Goal: Task Accomplishment & Management: Use online tool/utility

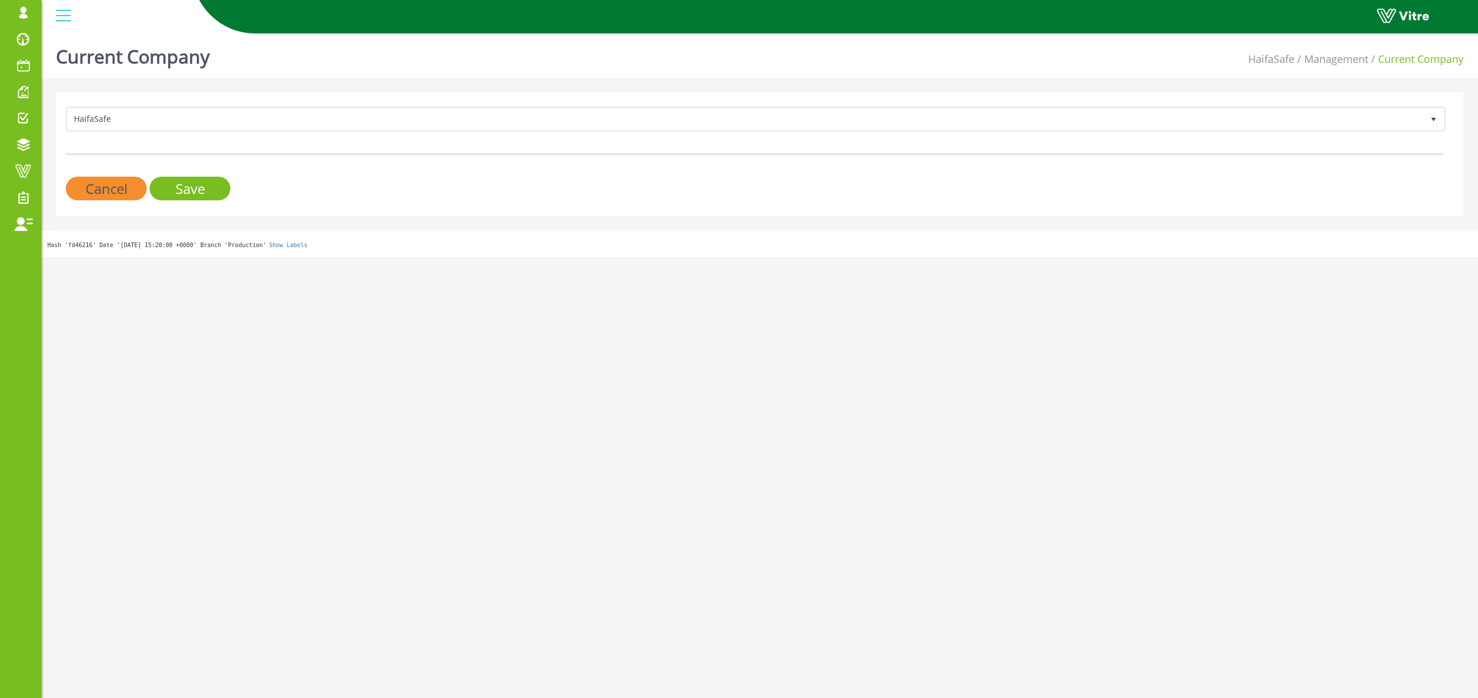
click at [603, 137] on form "HaifaSafe 151 Cancel Save" at bounding box center [754, 154] width 1377 height 94
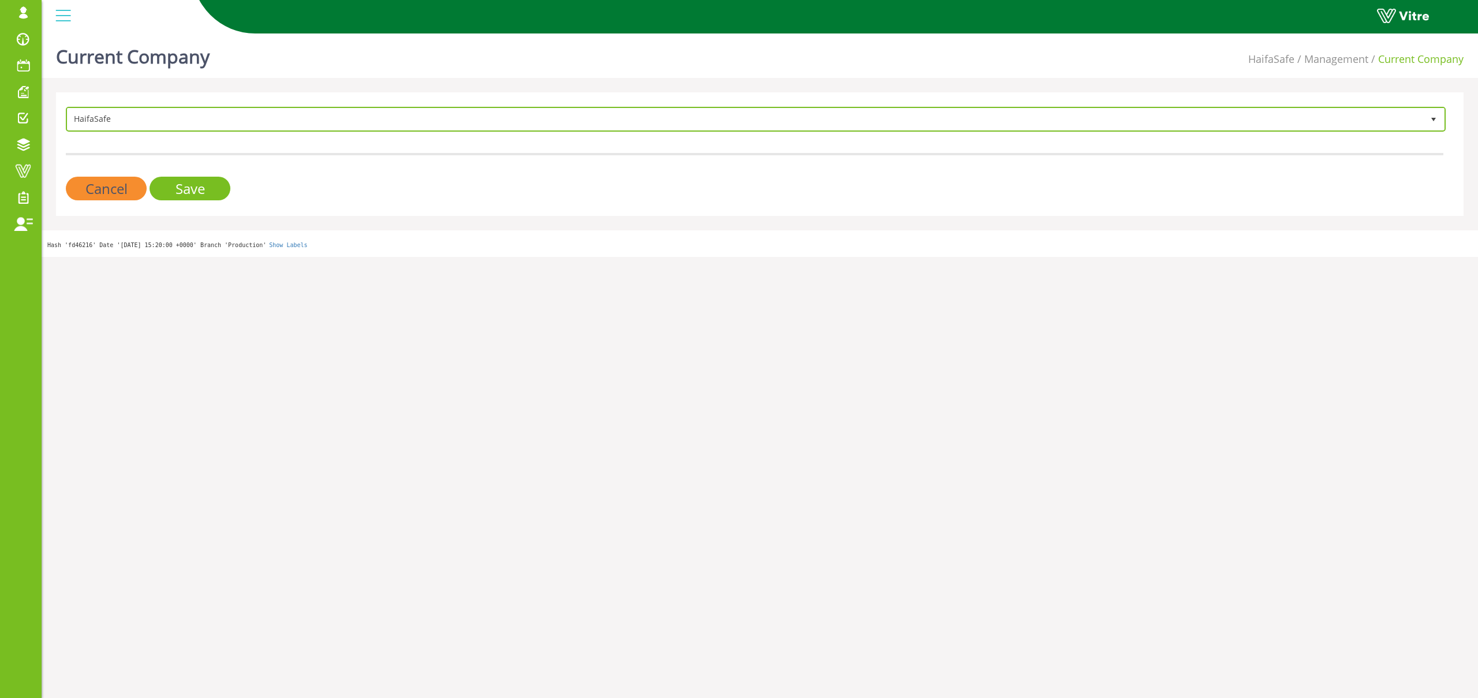
click at [603, 128] on span "HaifaSafe" at bounding box center [746, 119] width 1356 height 21
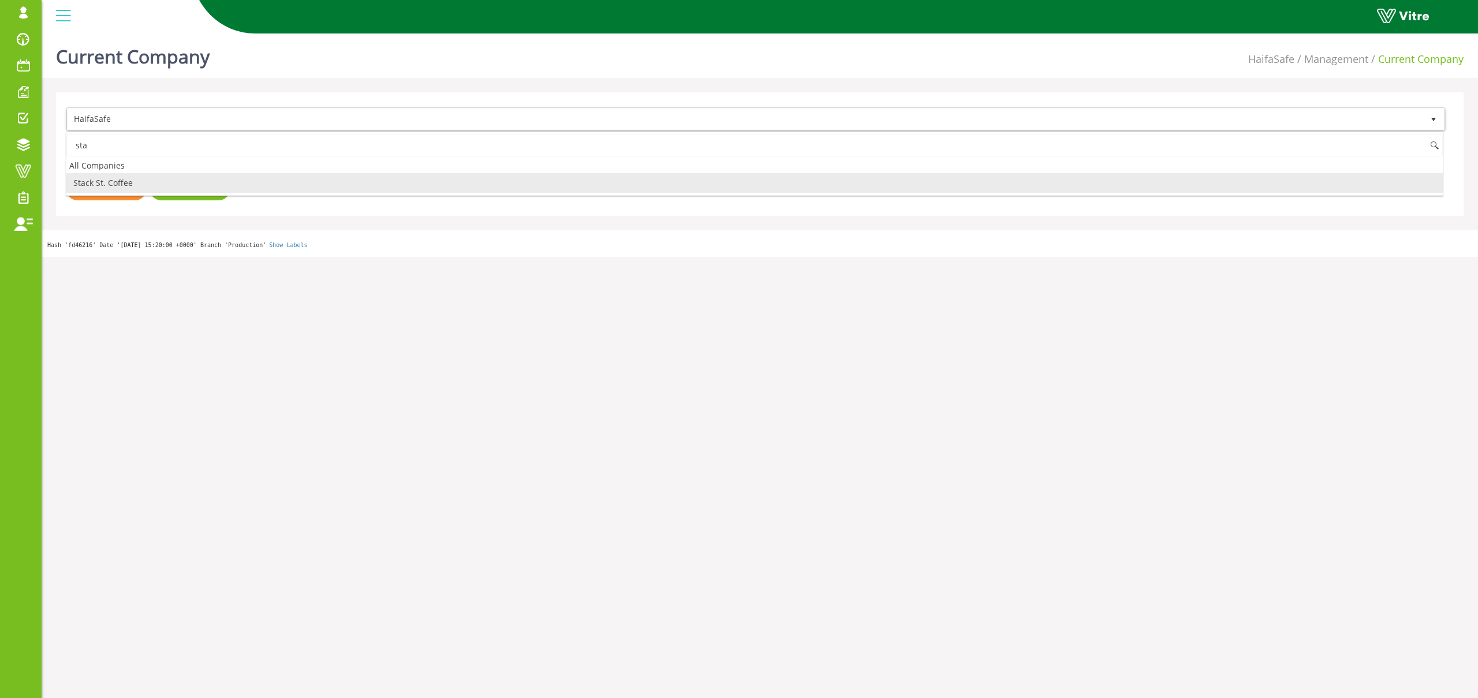
click at [147, 186] on li "Stack St. Coffee" at bounding box center [754, 183] width 1376 height 20
type input "sta"
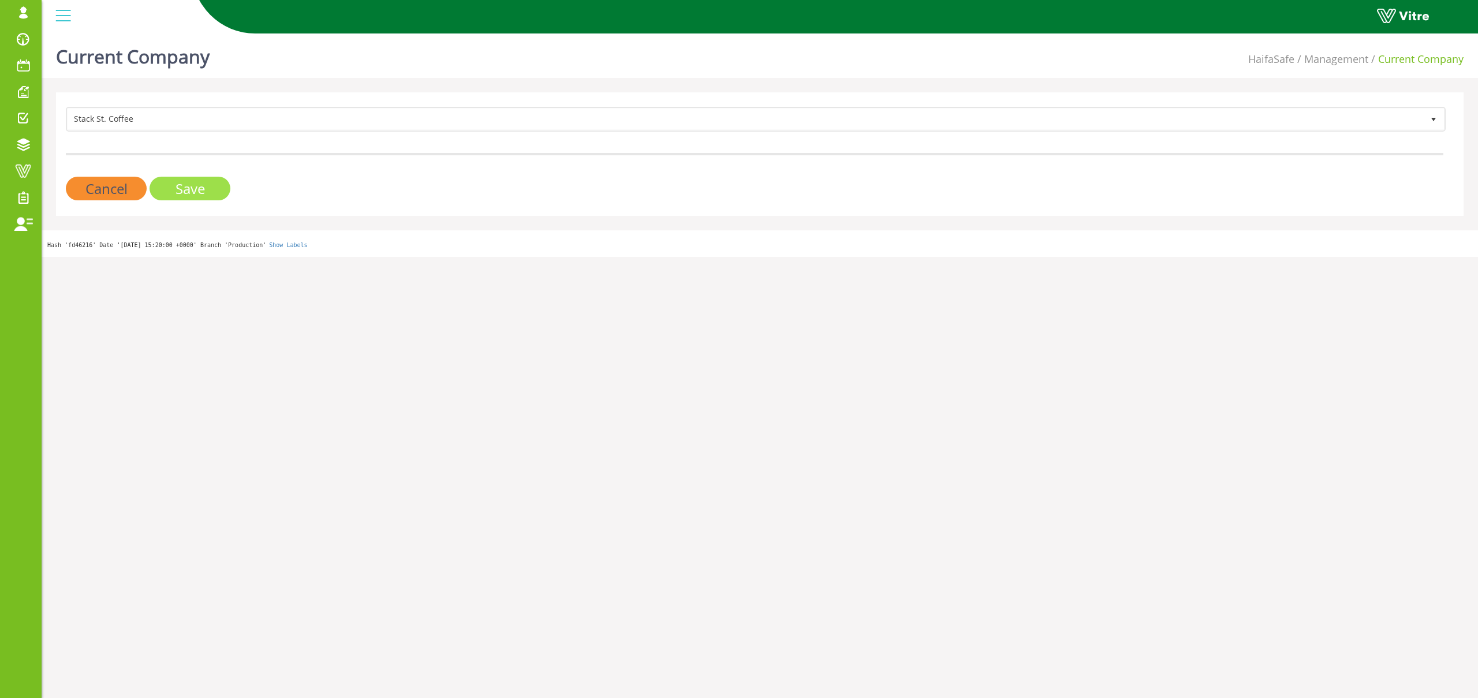
click at [164, 187] on input "Save" at bounding box center [190, 189] width 81 height 24
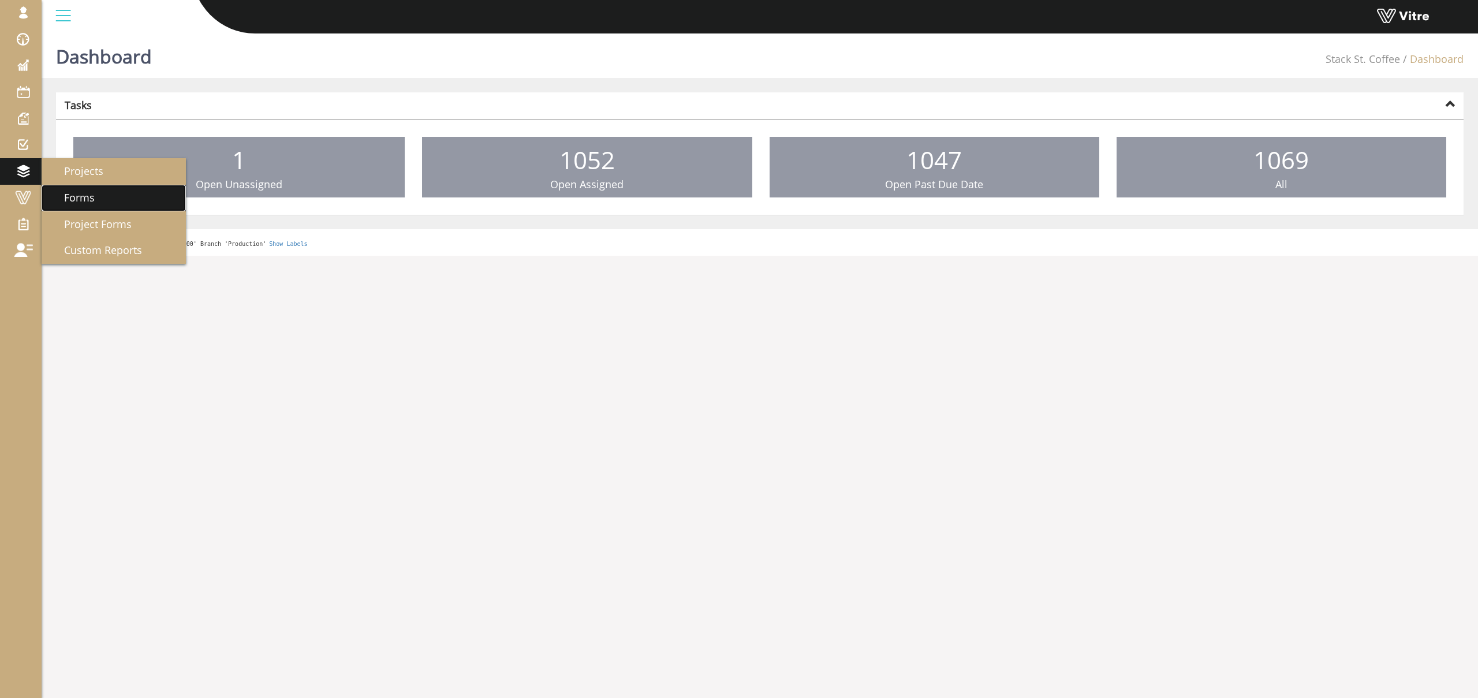
click at [81, 189] on link "Forms" at bounding box center [114, 198] width 144 height 27
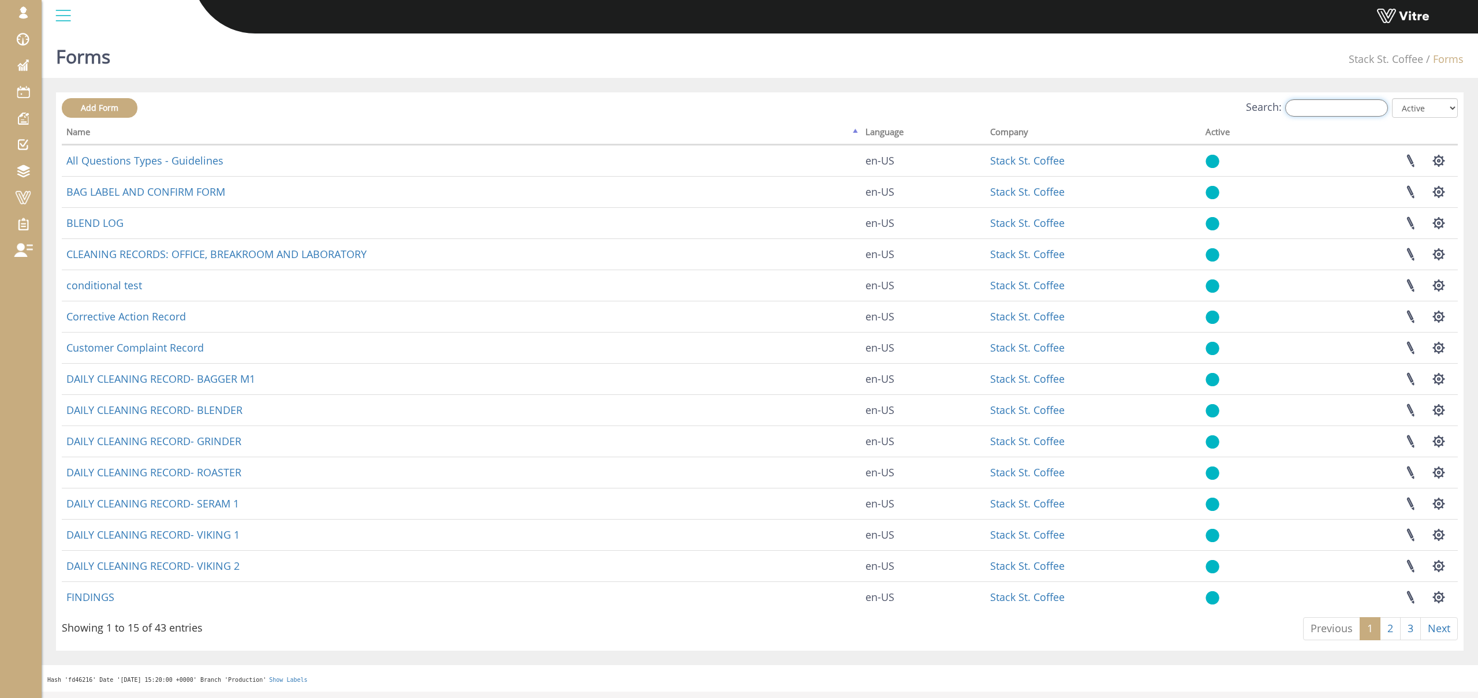
click at [1306, 103] on input "Search:" at bounding box center [1336, 107] width 103 height 17
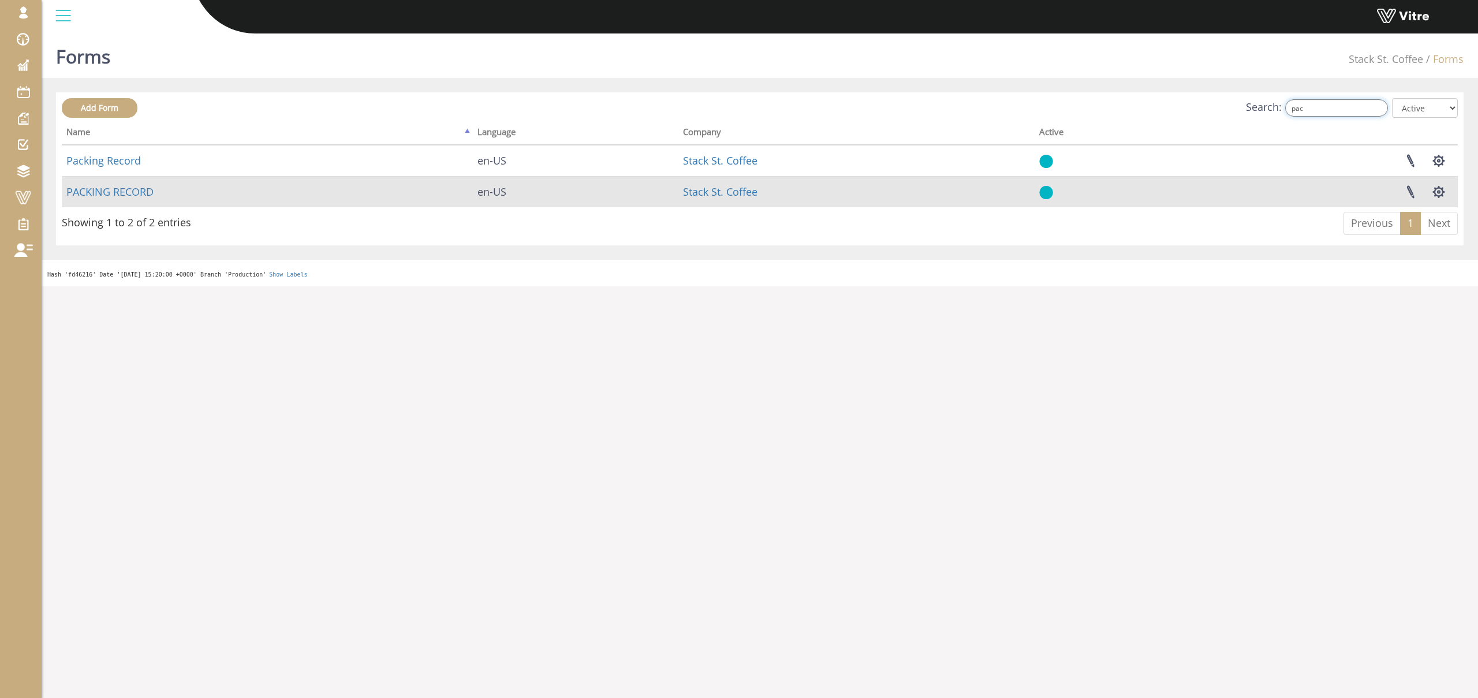
type input "pac"
click at [155, 189] on td "PACKING RECORD" at bounding box center [267, 191] width 411 height 31
click at [152, 189] on link "PACKING RECORD" at bounding box center [109, 192] width 87 height 14
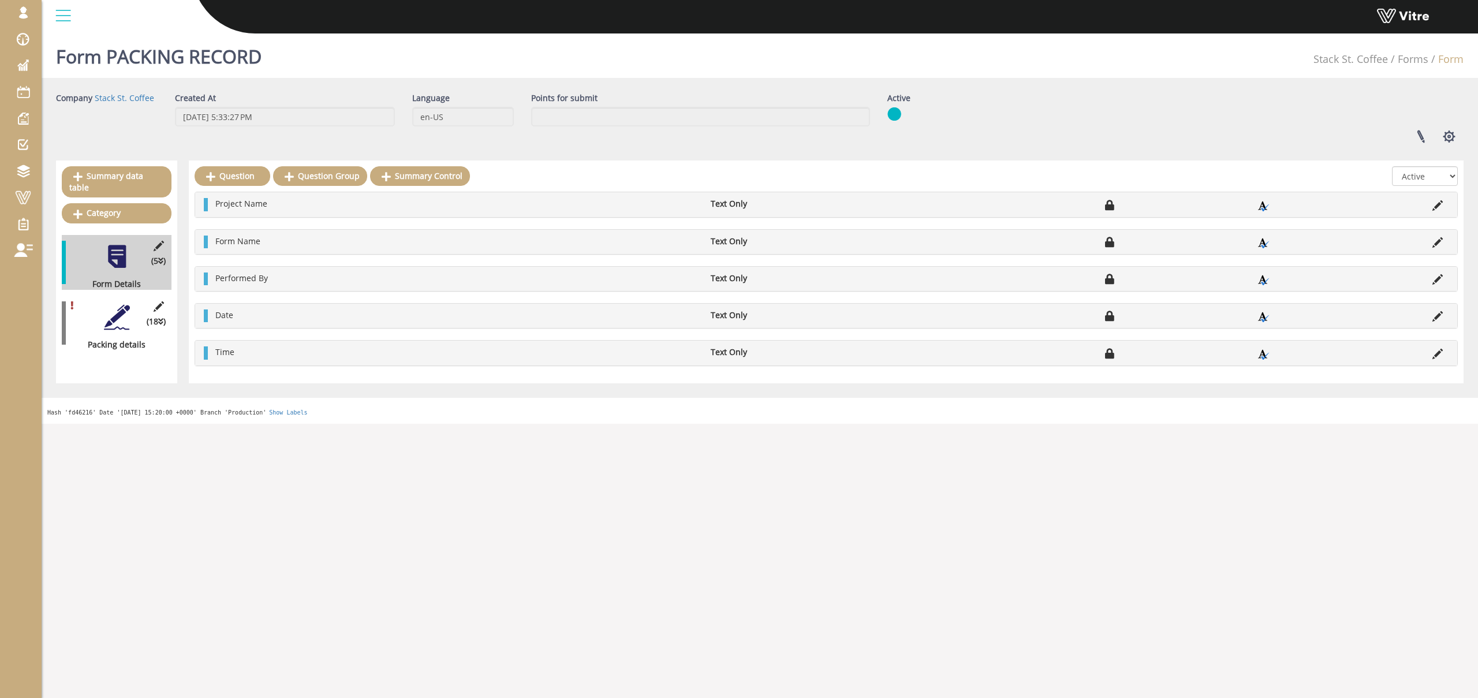
click at [130, 326] on div "(18 ) Packing details" at bounding box center [117, 323] width 110 height 55
click at [120, 322] on div "(18 ) Packing details" at bounding box center [117, 323] width 110 height 55
click at [120, 320] on div "(18 ) Packing details" at bounding box center [117, 323] width 110 height 55
click at [117, 307] on div at bounding box center [117, 317] width 26 height 26
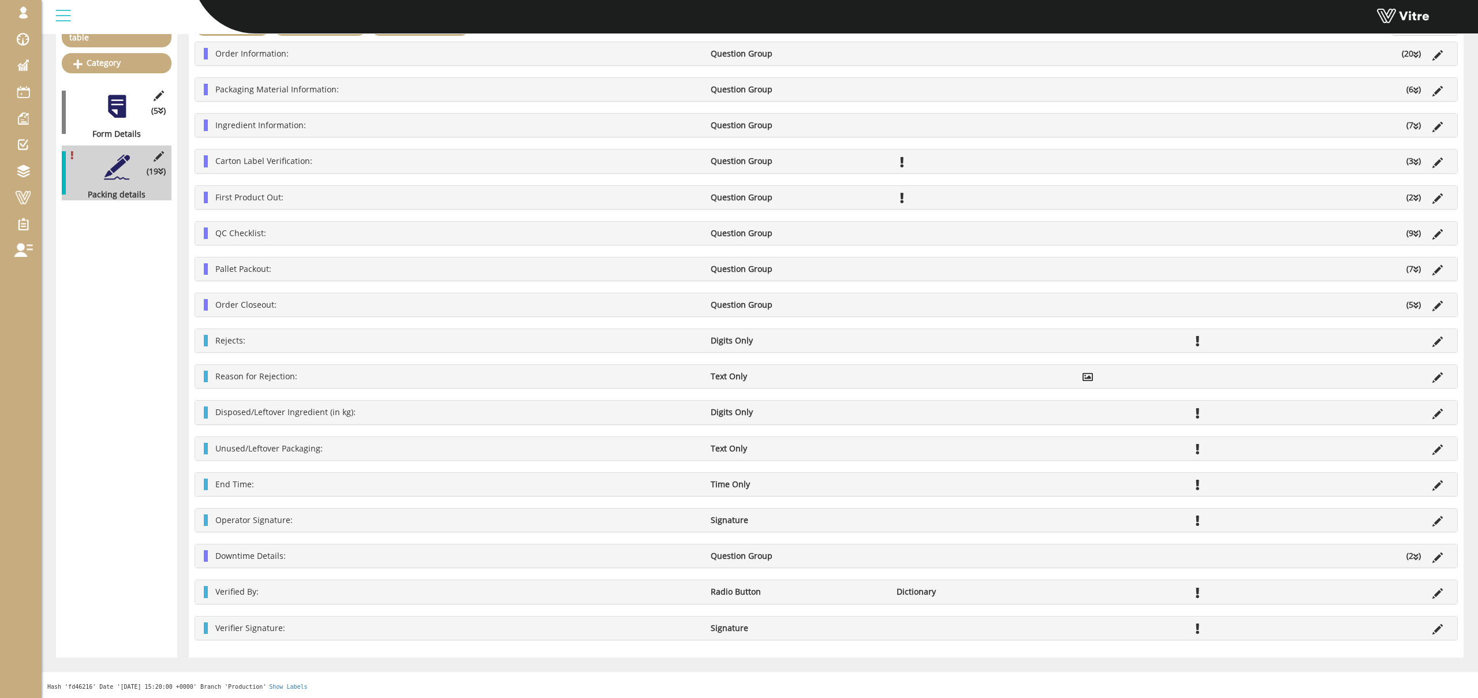
scroll to position [121, 0]
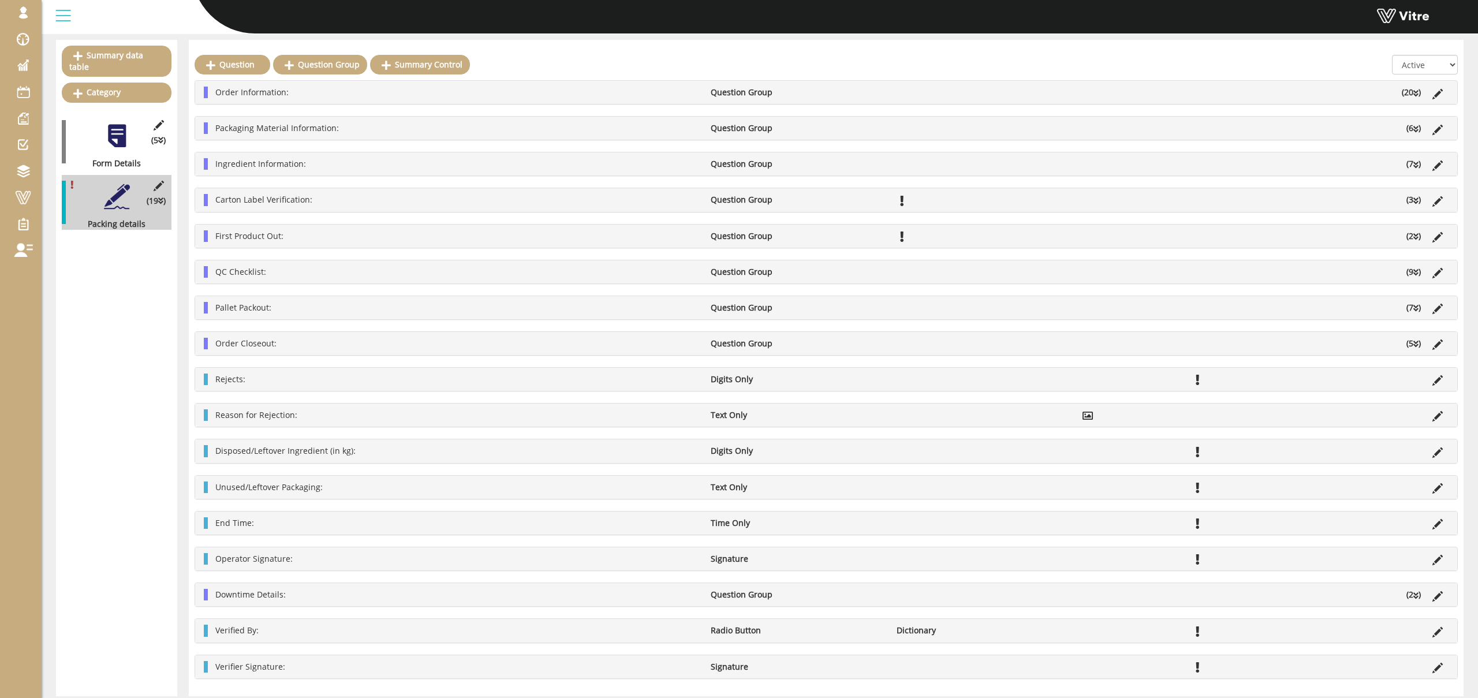
click at [1414, 350] on div "Order Closeout: Question Group (5 )" at bounding box center [826, 343] width 1262 height 23
